Goal: Information Seeking & Learning: Learn about a topic

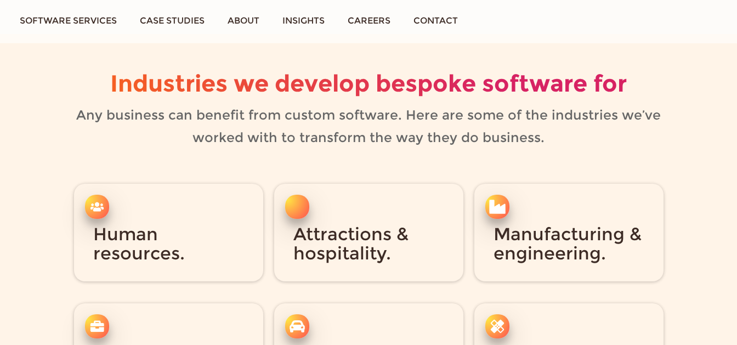
scroll to position [1810, 0]
click at [102, 19] on link "Software services" at bounding box center [68, 20] width 120 height 41
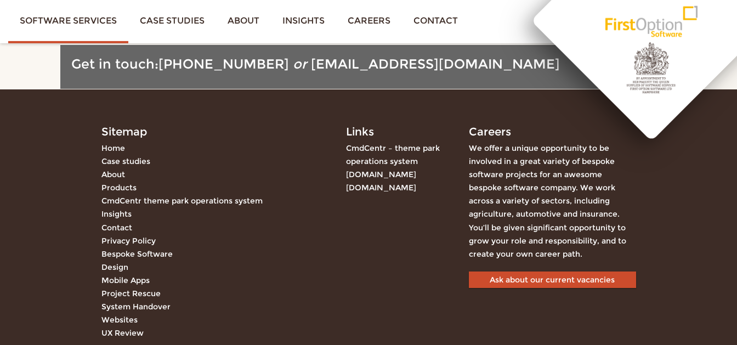
scroll to position [1862, 0]
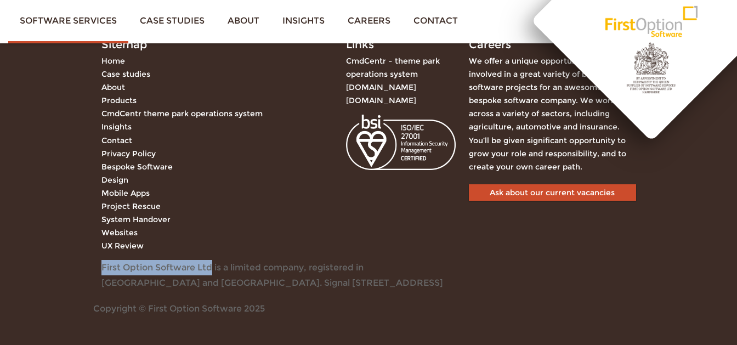
drag, startPoint x: 213, startPoint y: 263, endPoint x: 98, endPoint y: 262, distance: 115.1
click at [98, 262] on div "First Option Software Ltd is a limited company, registered in [GEOGRAPHIC_DATA]…" at bounding box center [276, 275] width 367 height 30
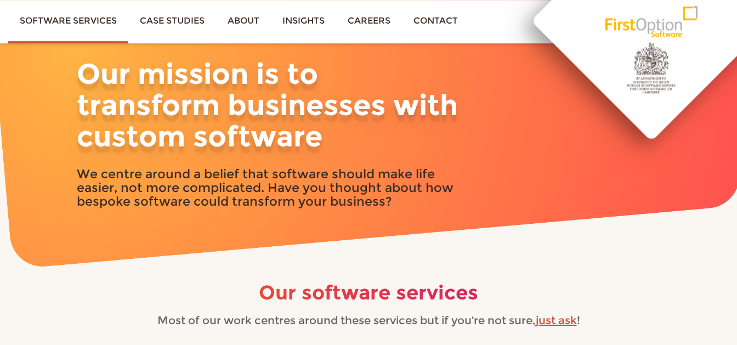
scroll to position [0, 0]
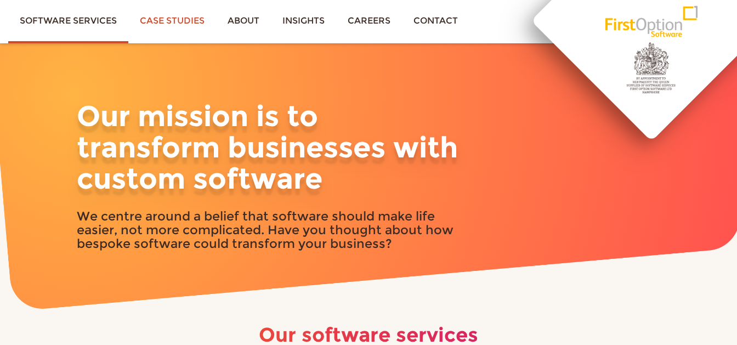
click at [181, 21] on link "Case studies" at bounding box center [172, 20] width 88 height 41
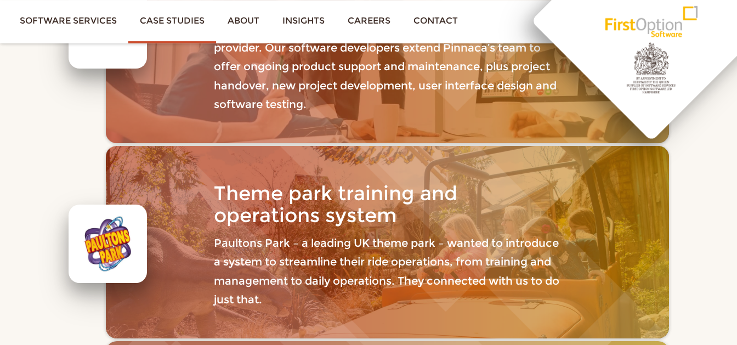
scroll to position [310, 0]
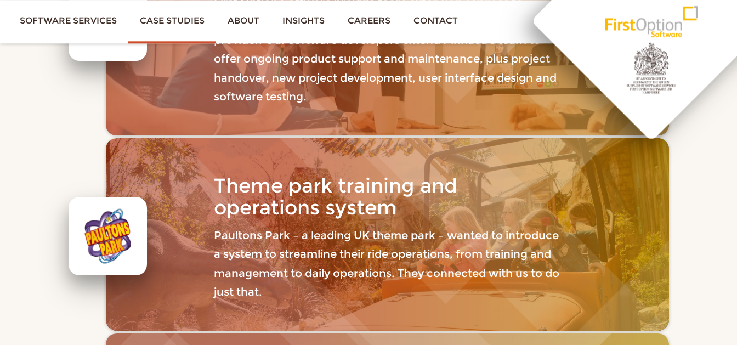
click at [384, 266] on p "Paultons Park – a leading UK theme park – wanted to introduce a system to strea…" at bounding box center [387, 264] width 346 height 76
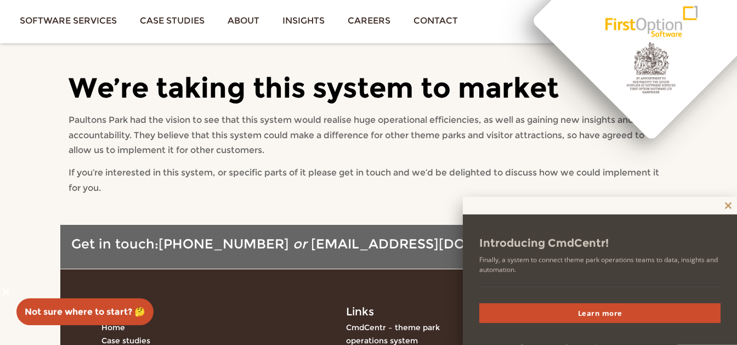
scroll to position [3762, 0]
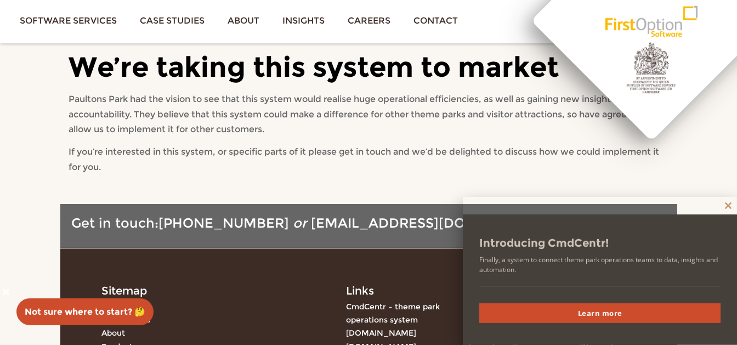
click at [722, 206] on span at bounding box center [728, 205] width 18 height 7
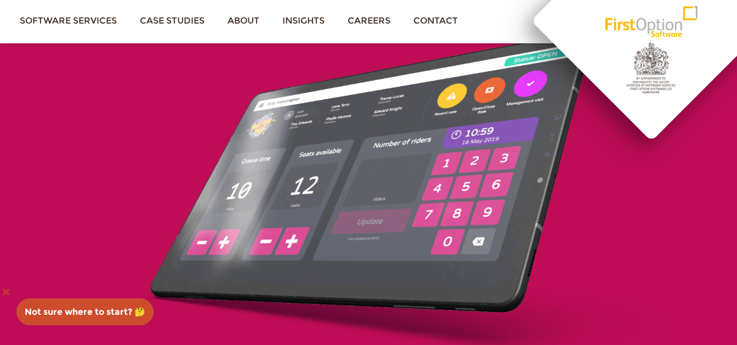
scroll to position [2877, 0]
